Goal: Entertainment & Leisure: Consume media (video, audio)

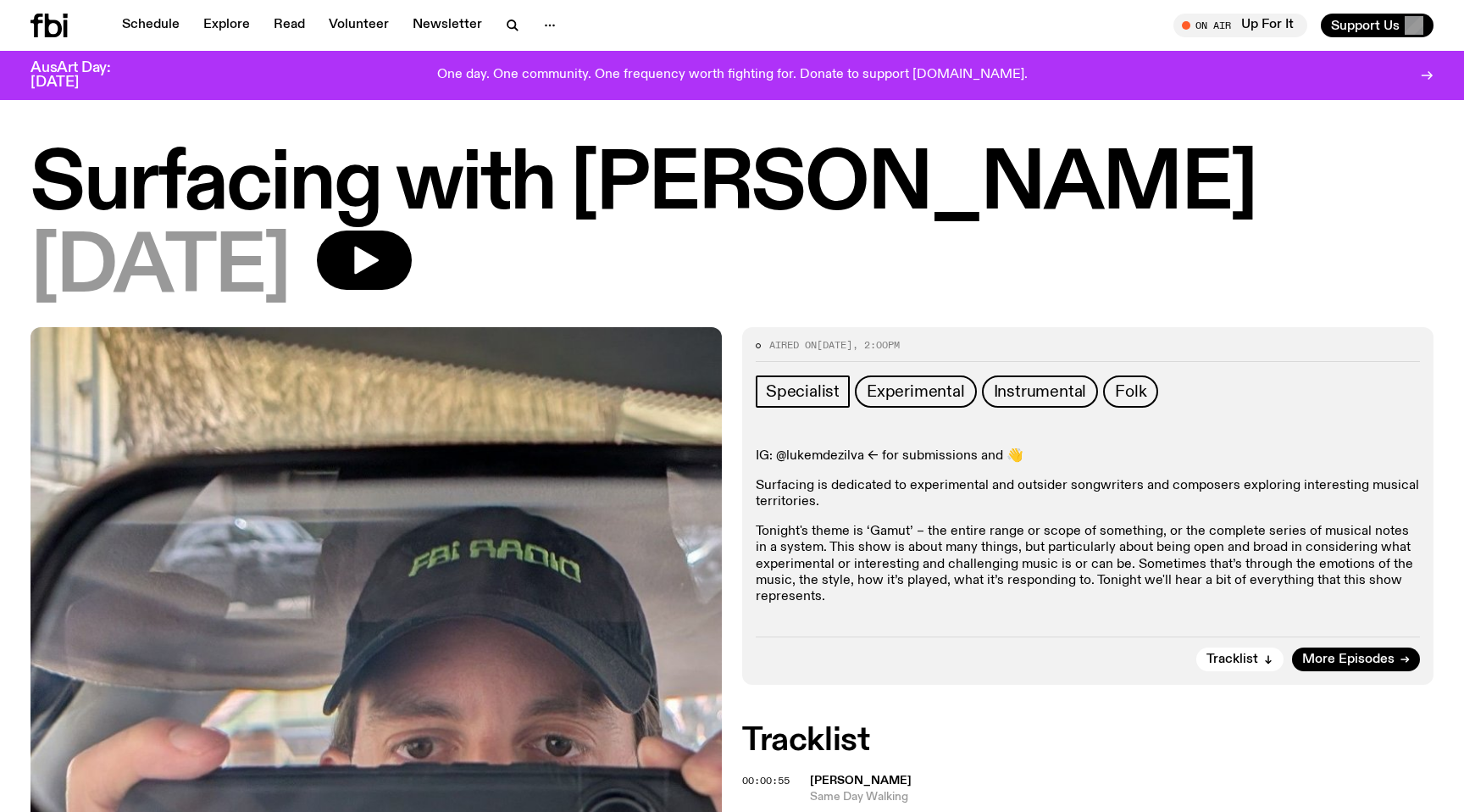
scroll to position [766, 0]
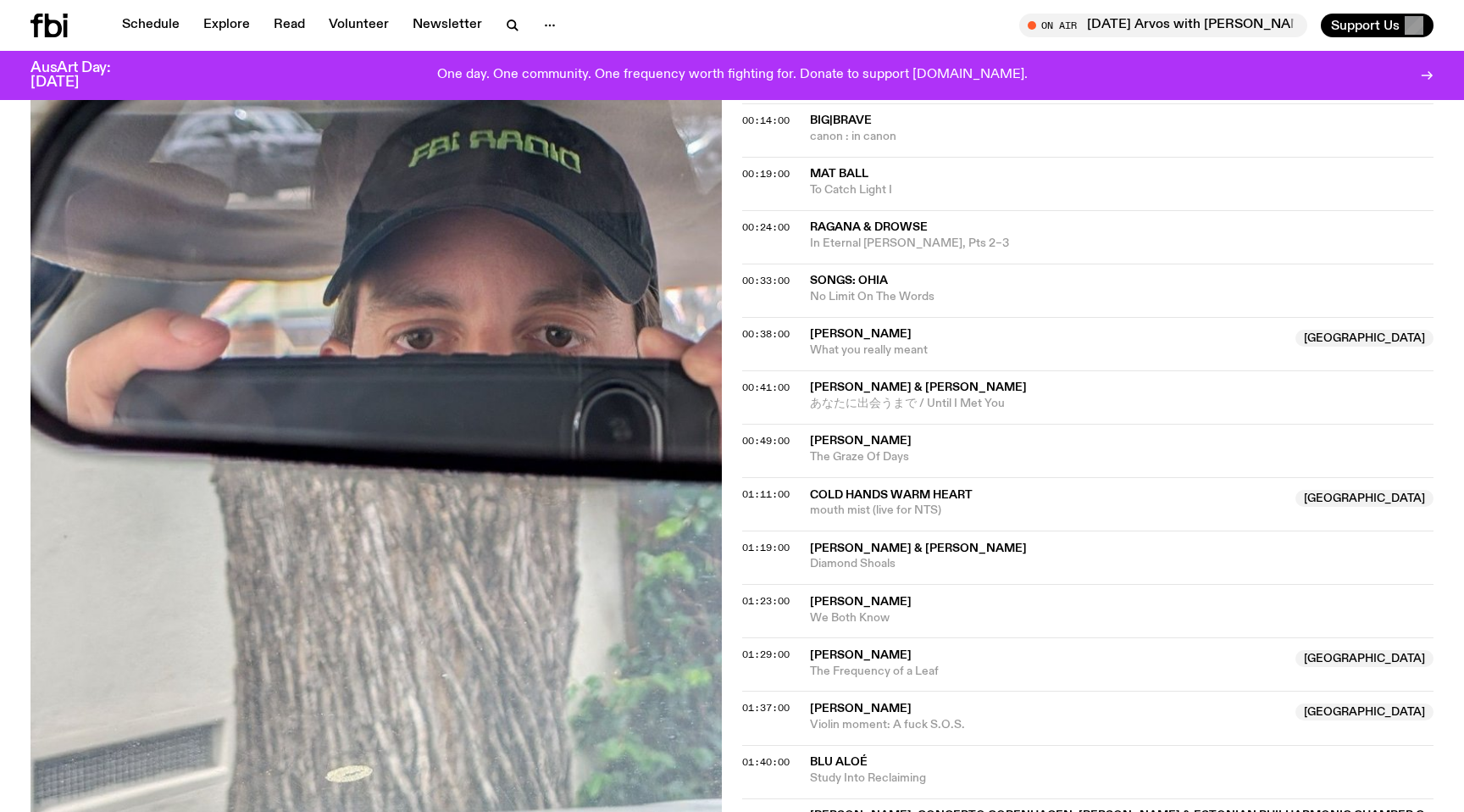
scroll to position [766, 0]
click at [507, 25] on icon "button" at bounding box center [511, 24] width 8 height 8
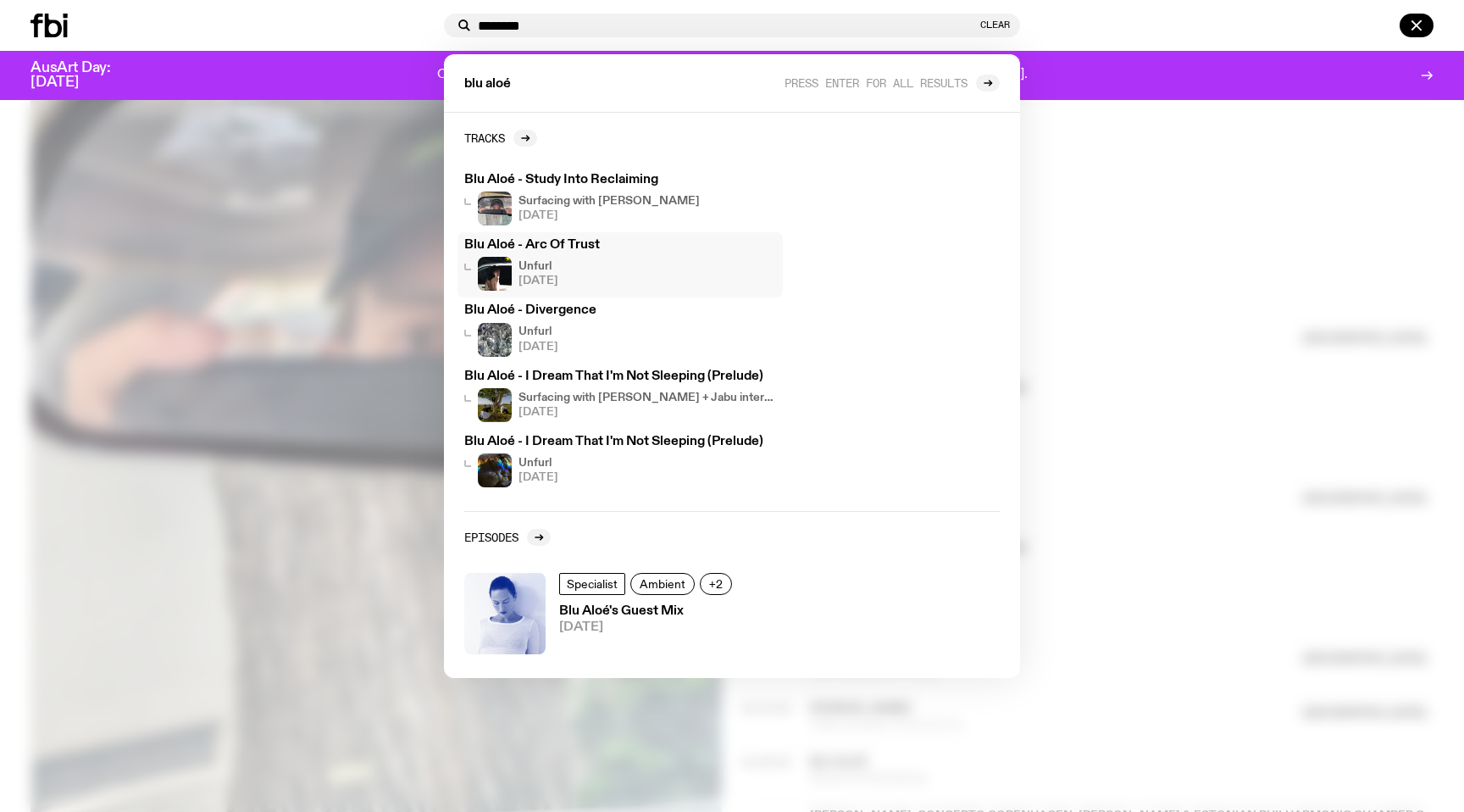
type input "********"
click at [612, 271] on div "Unfurl 14.09.25" at bounding box center [620, 274] width 311 height 34
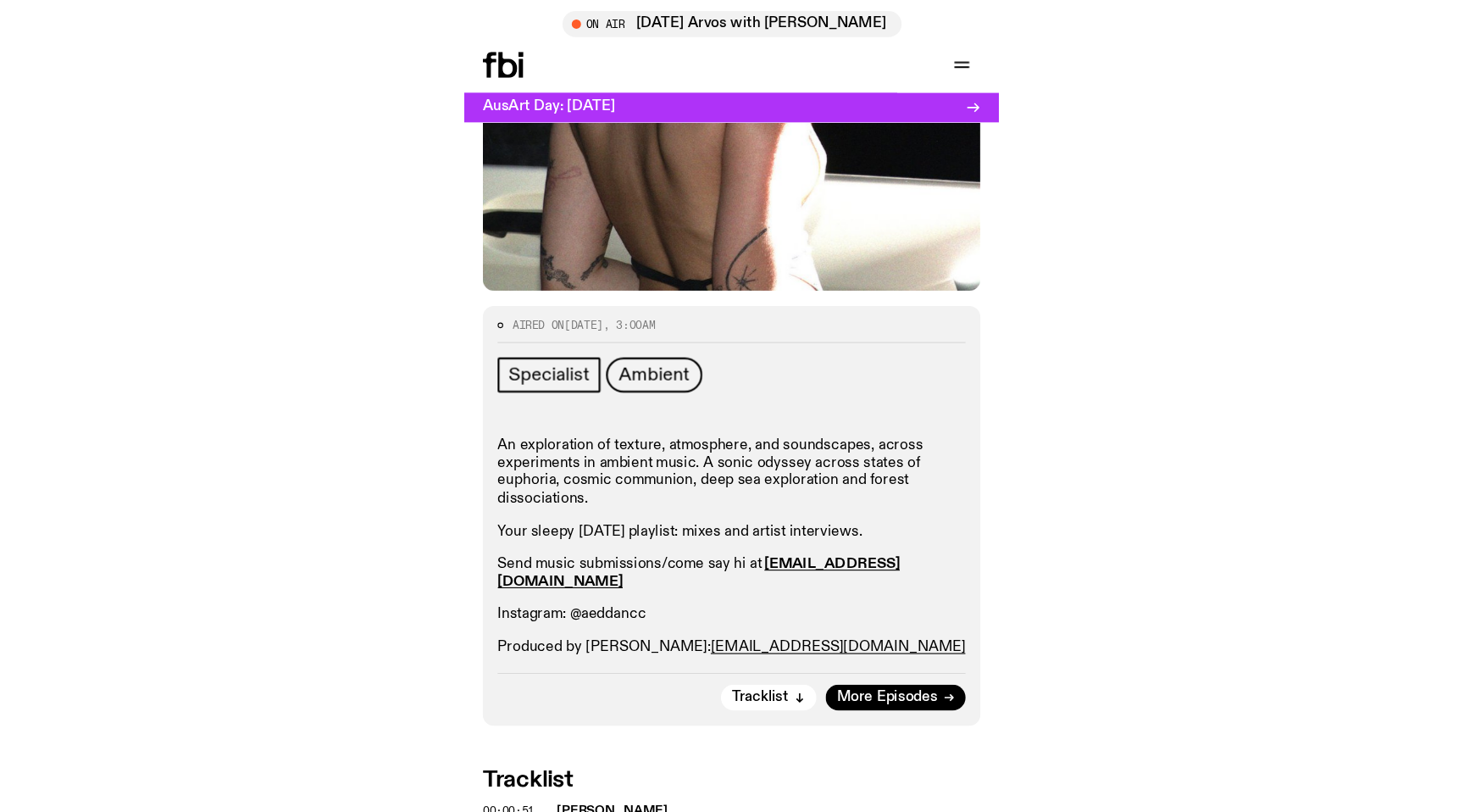
scroll to position [554, 0]
